Goal: Transaction & Acquisition: Purchase product/service

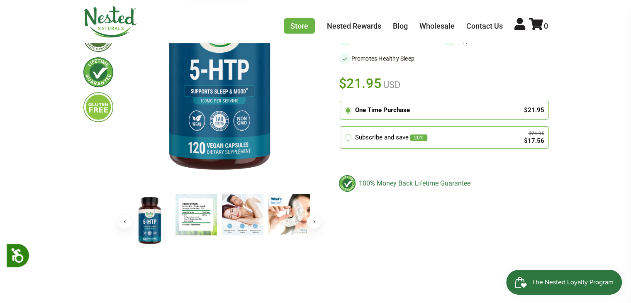
scroll to position [166, 0]
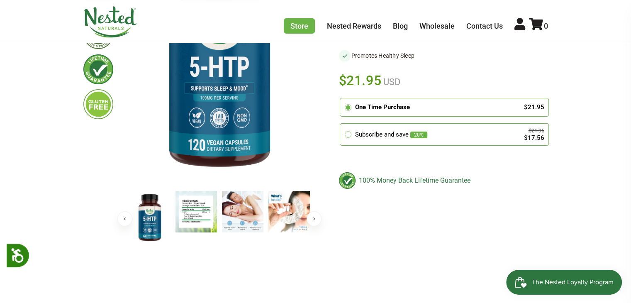
click at [394, 103] on div "One Time Purchase" at bounding box center [435, 108] width 160 height 10
click at [342, 100] on input "radio" at bounding box center [342, 100] width 0 height 0
click at [394, 103] on div "One Time Purchase" at bounding box center [435, 108] width 160 height 10
click at [342, 100] on input "radio" at bounding box center [342, 100] width 0 height 0
click at [394, 103] on div "One Time Purchase" at bounding box center [435, 108] width 160 height 10
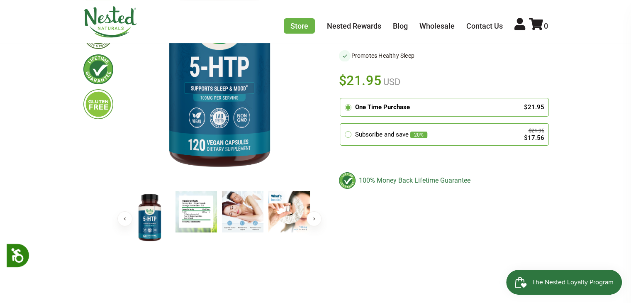
click at [342, 100] on input "radio" at bounding box center [342, 100] width 0 height 0
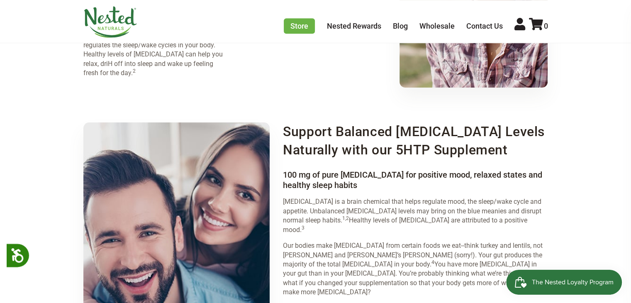
scroll to position [0, 0]
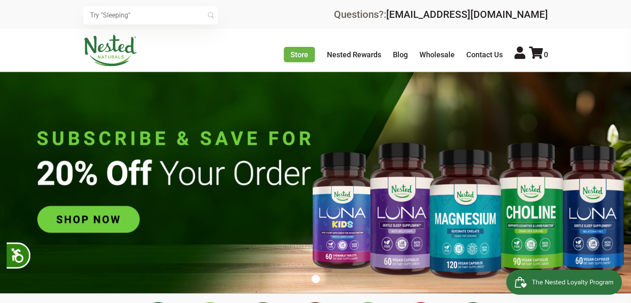
click at [139, 17] on input "text" at bounding box center [150, 15] width 134 height 18
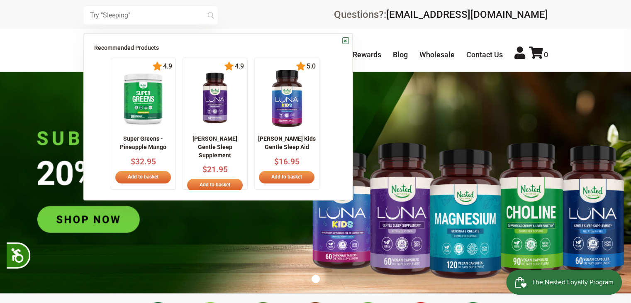
scroll to position [0, 146]
type input "5htp"
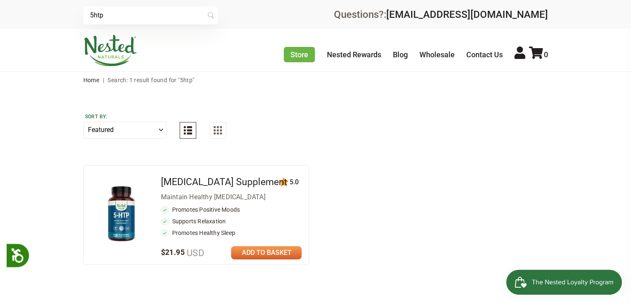
click at [264, 252] on link at bounding box center [266, 252] width 71 height 13
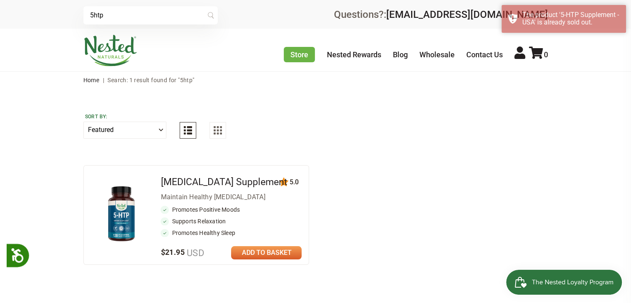
click at [276, 252] on link at bounding box center [266, 252] width 71 height 13
